Goal: Find specific page/section: Find specific page/section

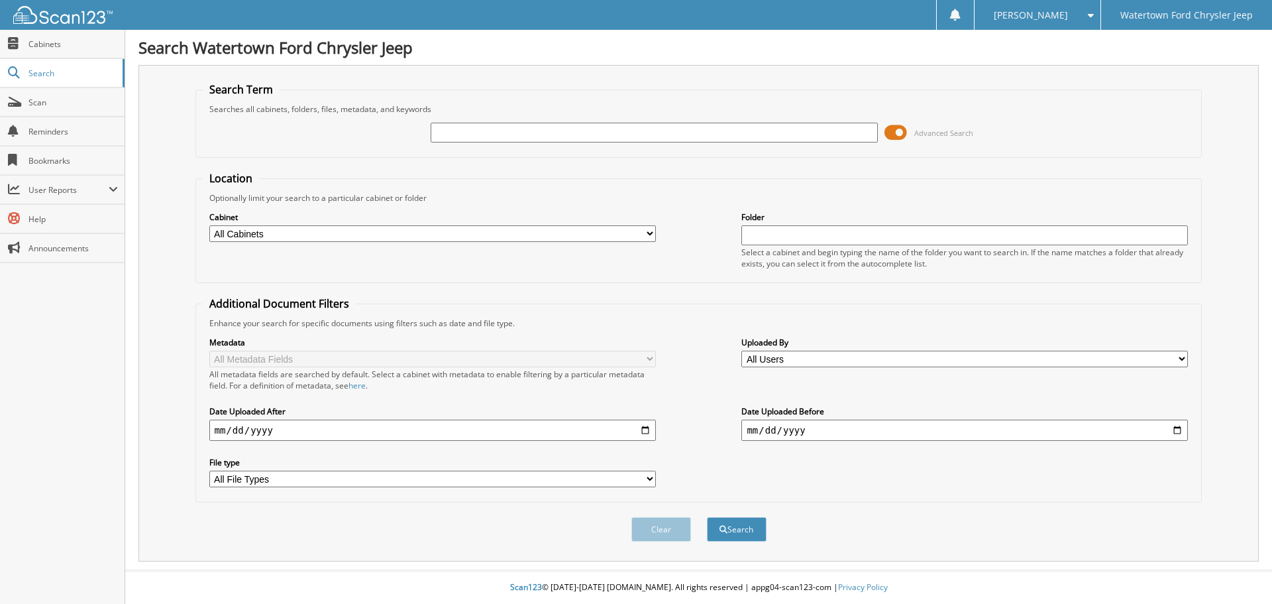
click at [901, 129] on span at bounding box center [896, 133] width 23 height 20
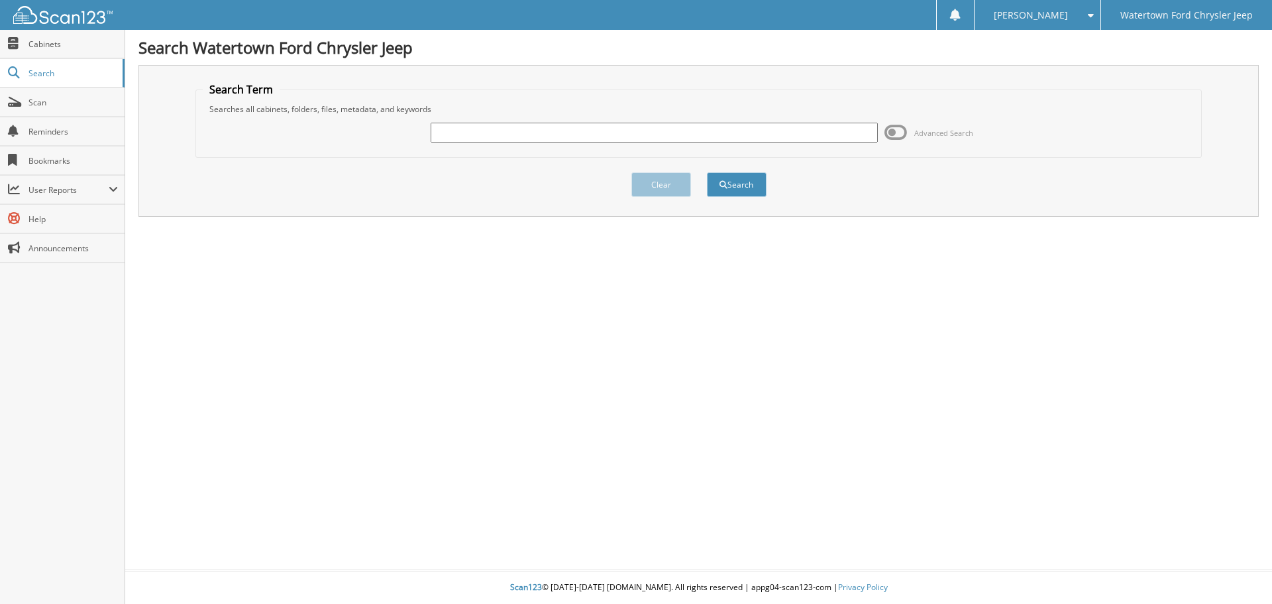
click at [688, 138] on input "text" at bounding box center [654, 133] width 447 height 20
type input "104609"
click at [707, 172] on button "Search" at bounding box center [737, 184] width 60 height 25
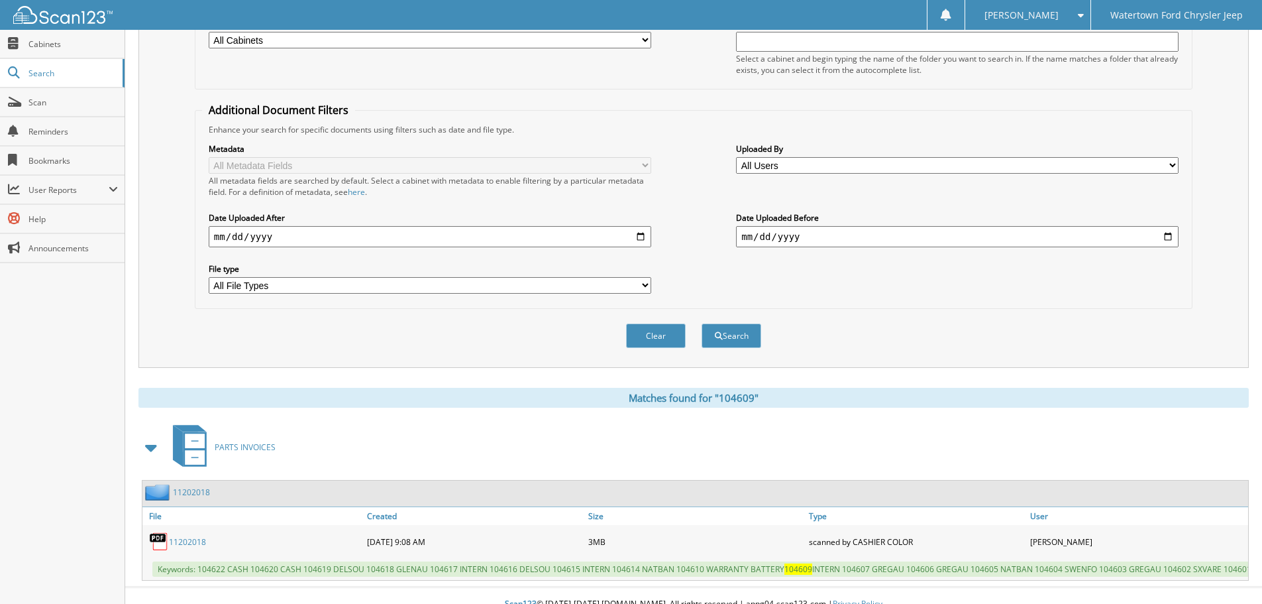
scroll to position [221, 0]
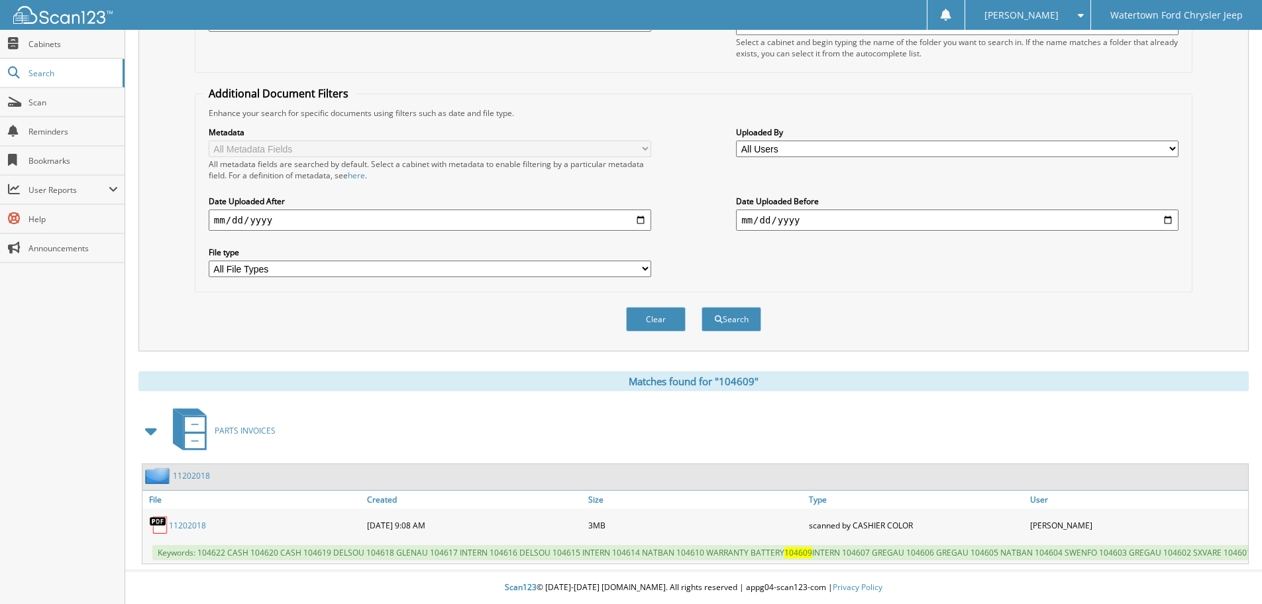
click at [187, 519] on link "11202018" at bounding box center [187, 524] width 37 height 11
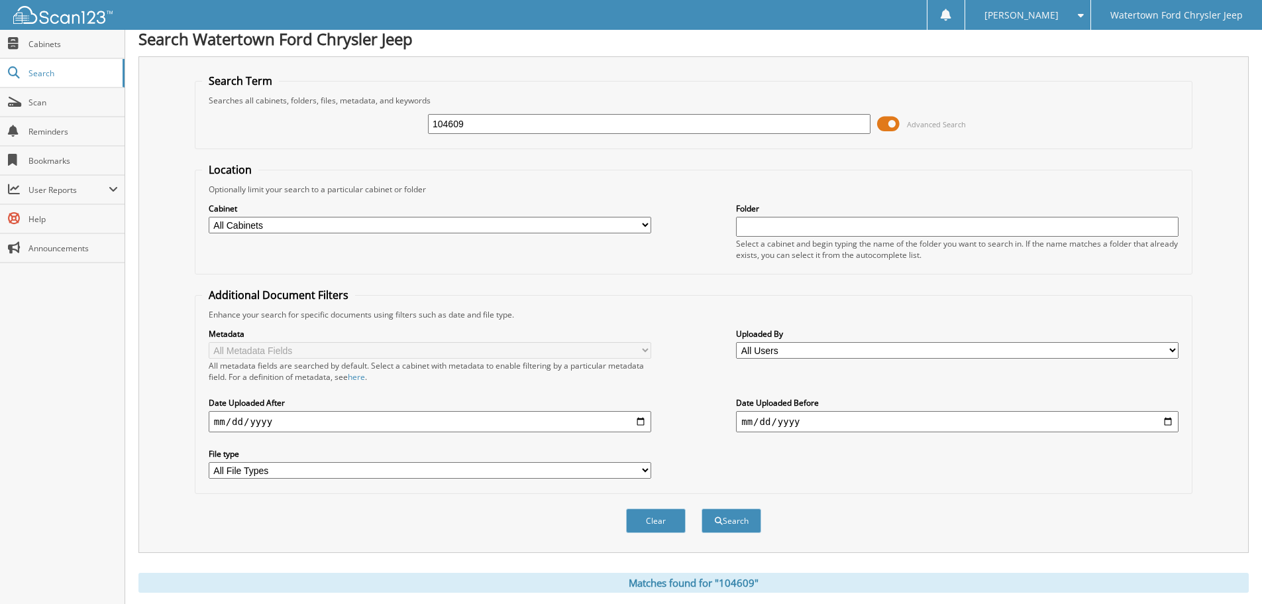
scroll to position [0, 0]
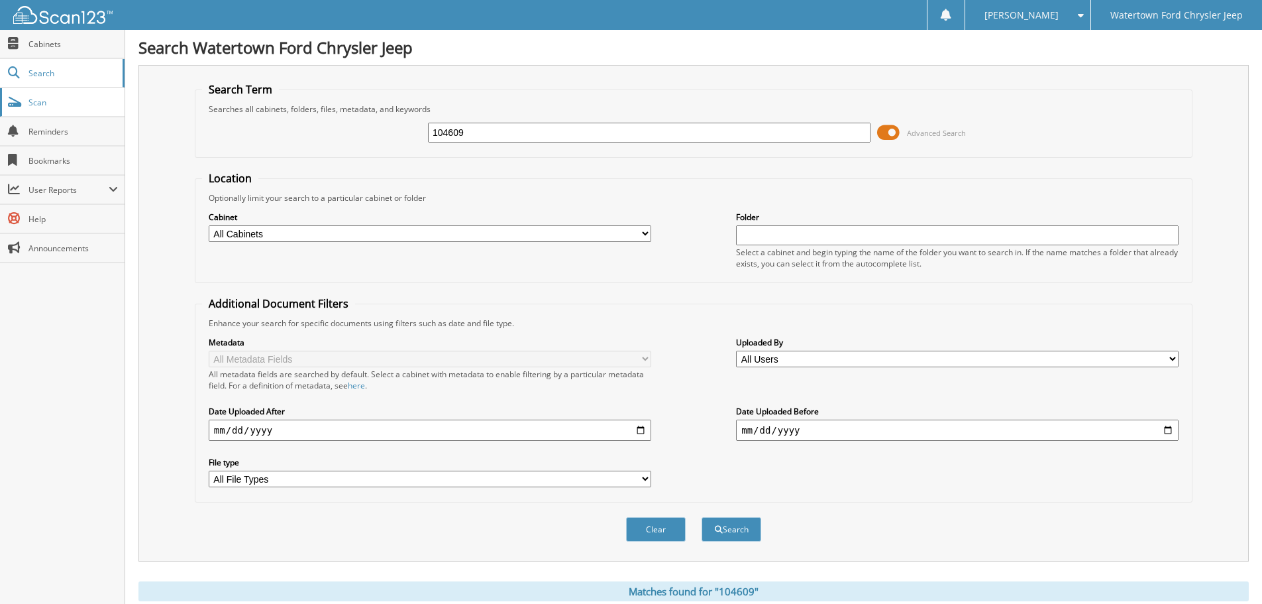
drag, startPoint x: 564, startPoint y: 129, endPoint x: 3, endPoint y: 100, distance: 561.9
click at [315, 130] on div "104609 Advanced Search" at bounding box center [693, 133] width 983 height 36
type input "104478"
click at [702, 517] on button "Search" at bounding box center [732, 529] width 60 height 25
drag, startPoint x: 0, startPoint y: 0, endPoint x: 888, endPoint y: 129, distance: 897.1
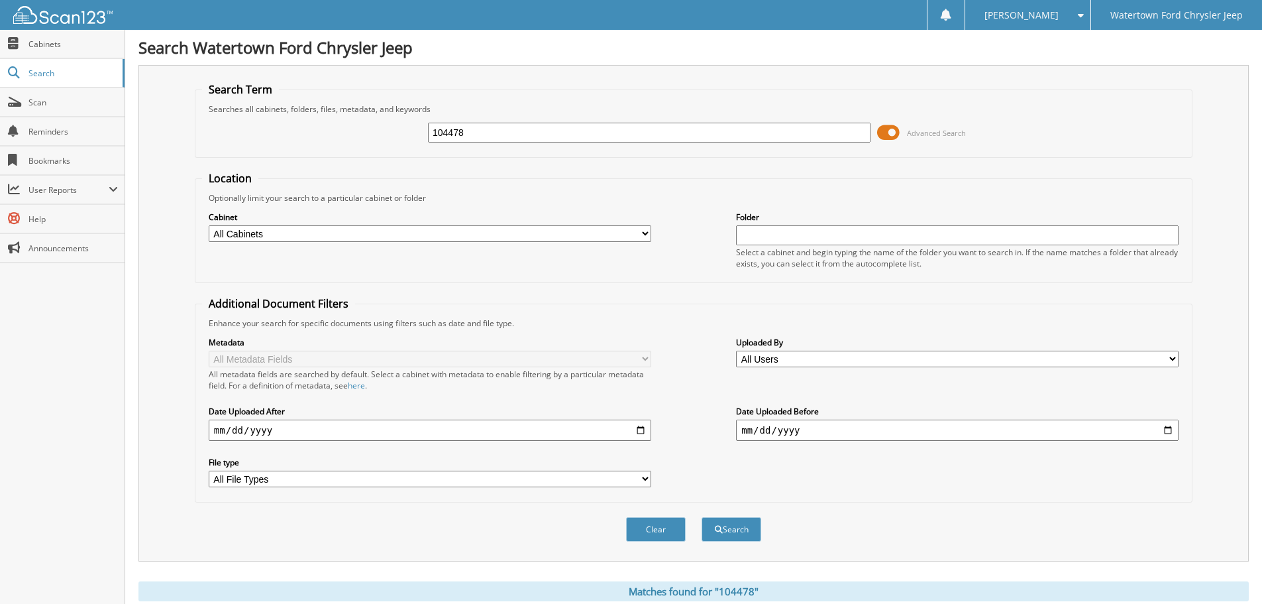
click at [888, 129] on span at bounding box center [888, 133] width 23 height 20
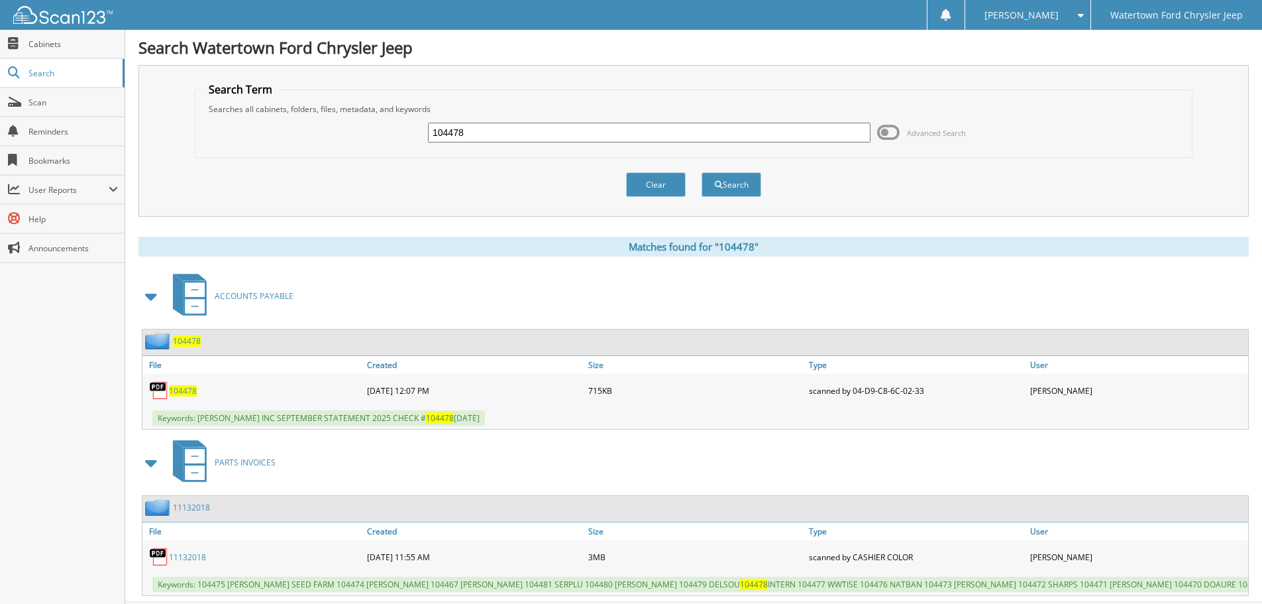
scroll to position [42, 0]
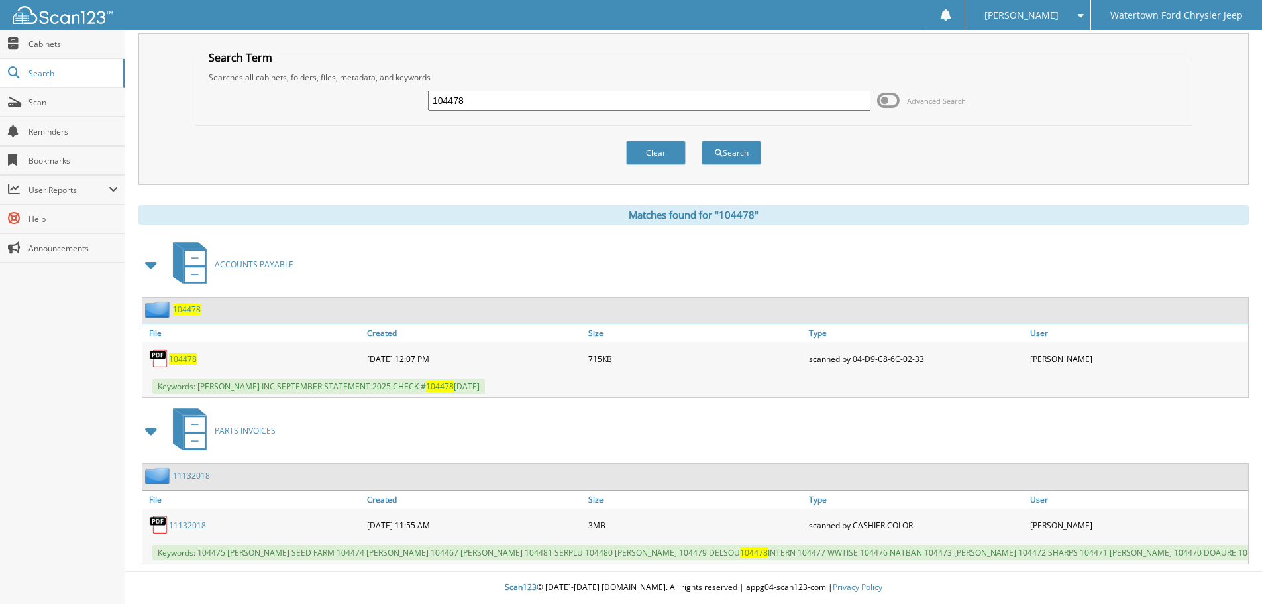
click at [186, 353] on span "104478" at bounding box center [183, 358] width 28 height 11
